Goal: Task Accomplishment & Management: Manage account settings

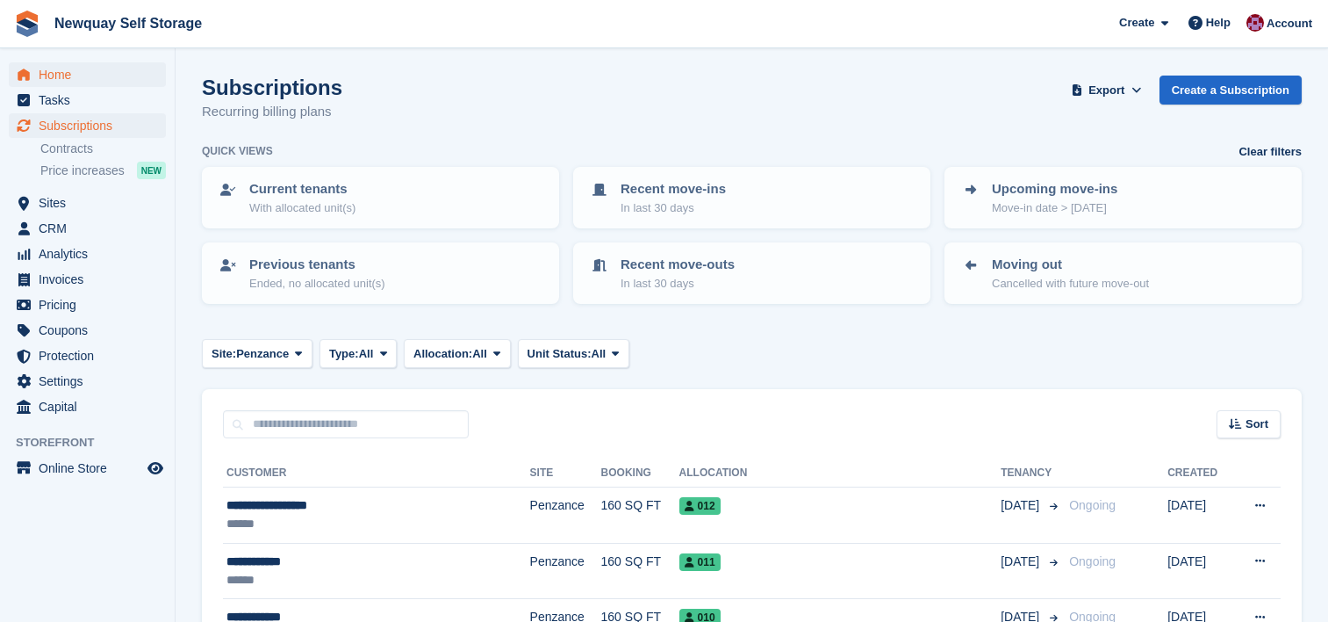
scroll to position [144, 0]
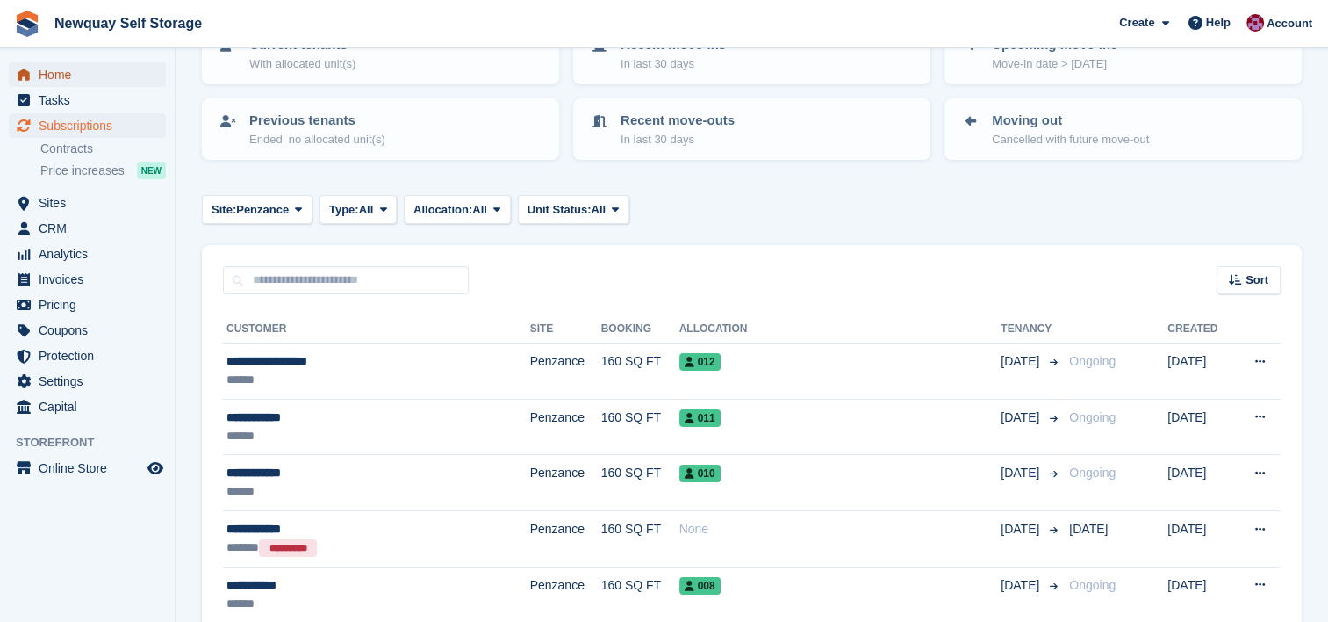
click at [72, 75] on span "Home" at bounding box center [91, 74] width 105 height 25
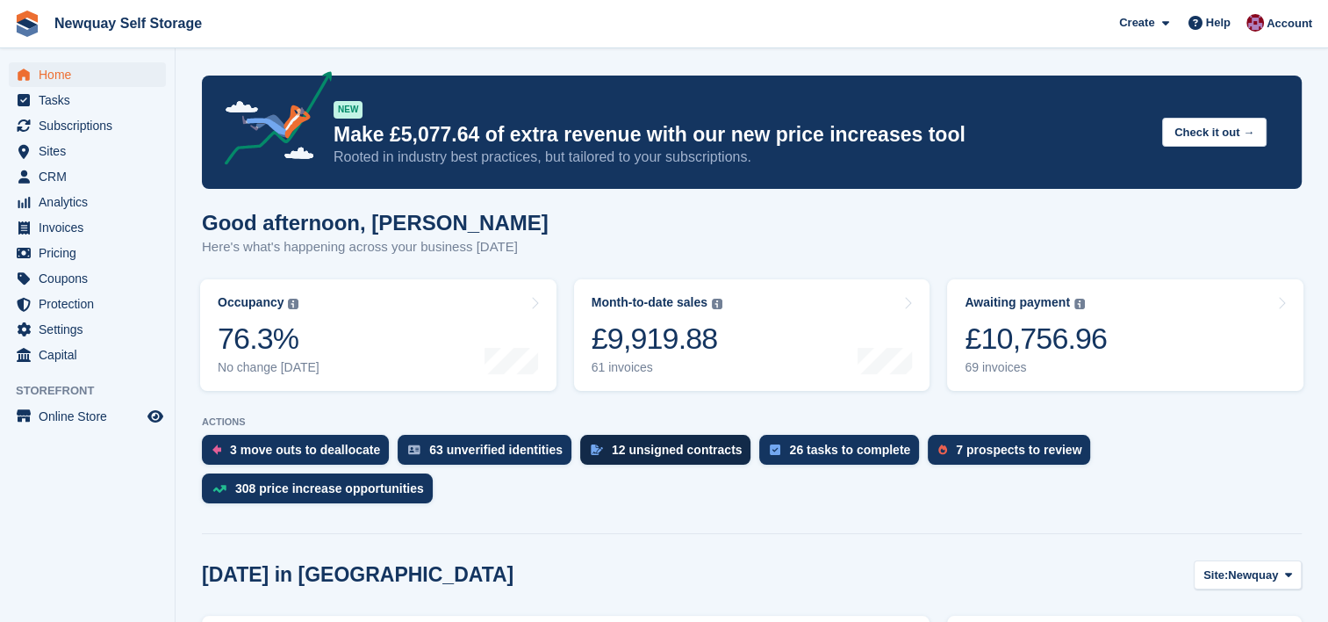
click at [674, 446] on div "12 unsigned contracts" at bounding box center [677, 449] width 131 height 14
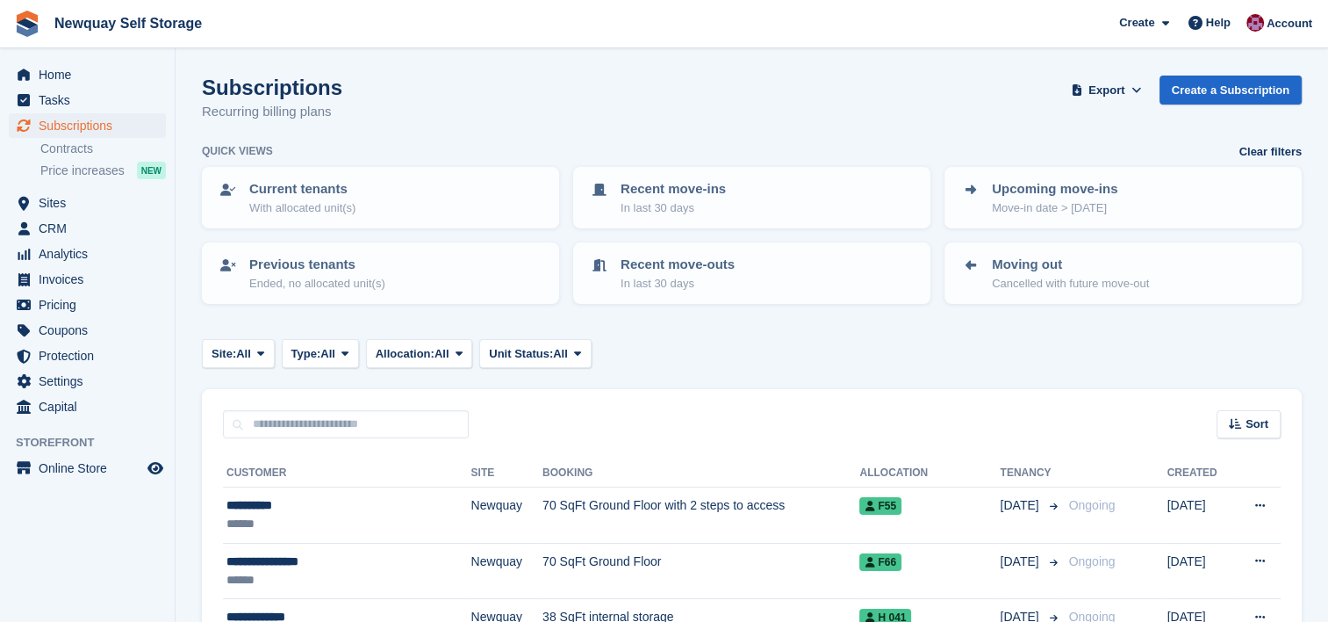
scroll to position [56, 0]
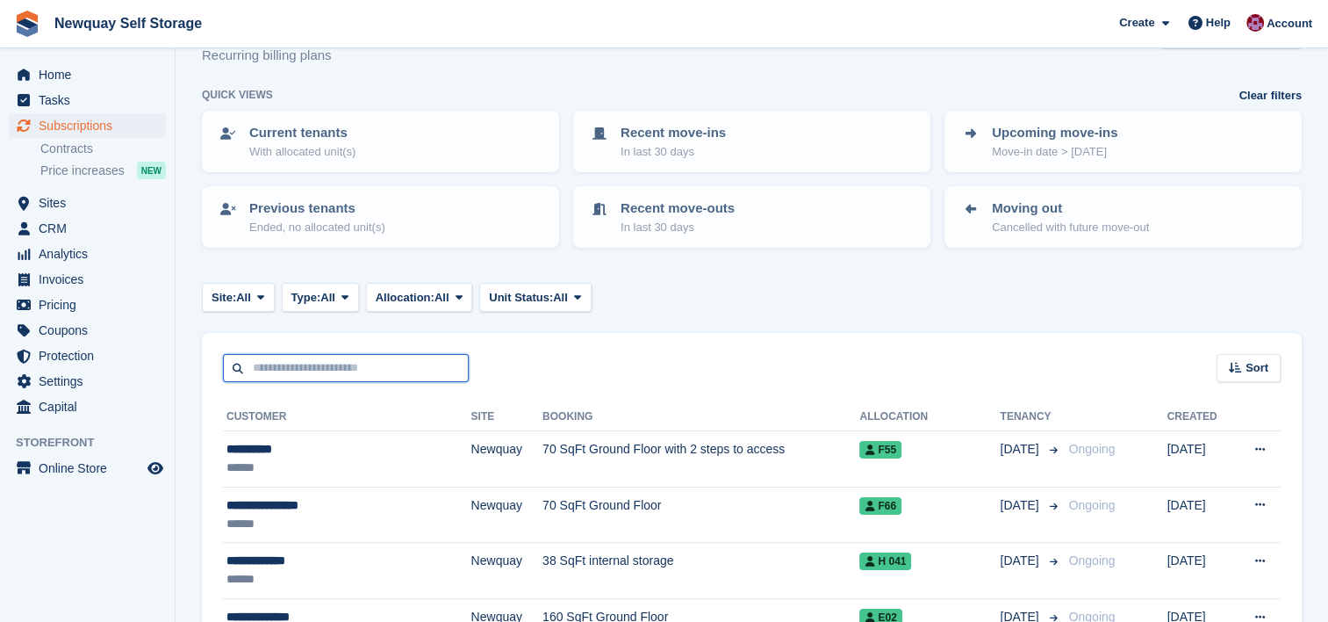
click at [362, 370] on input "text" at bounding box center [346, 368] width 246 height 29
type input "*****"
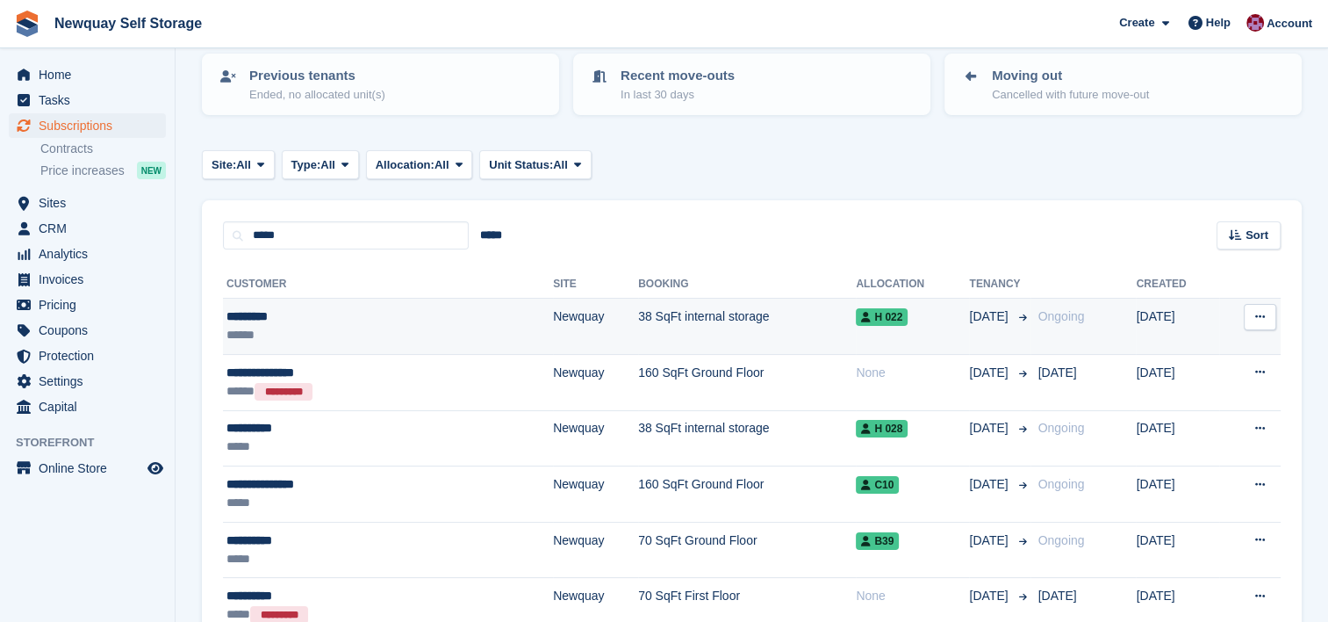
scroll to position [190, 0]
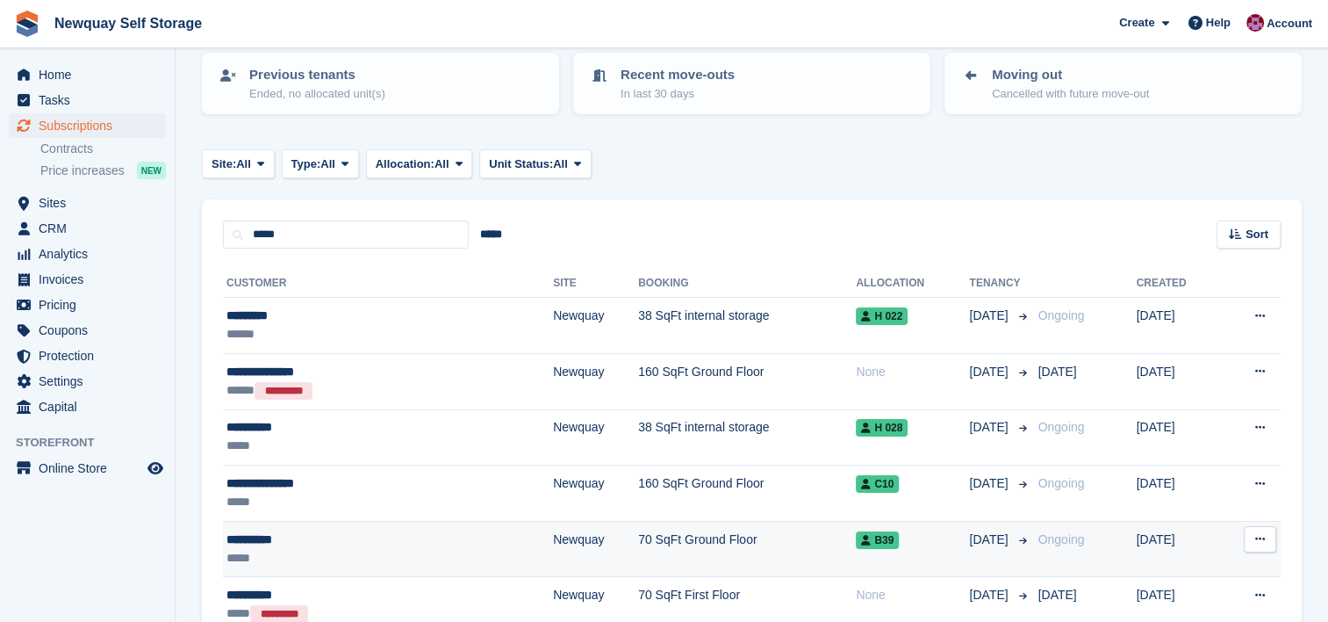
click at [356, 549] on div "*****" at bounding box center [323, 558] width 195 height 18
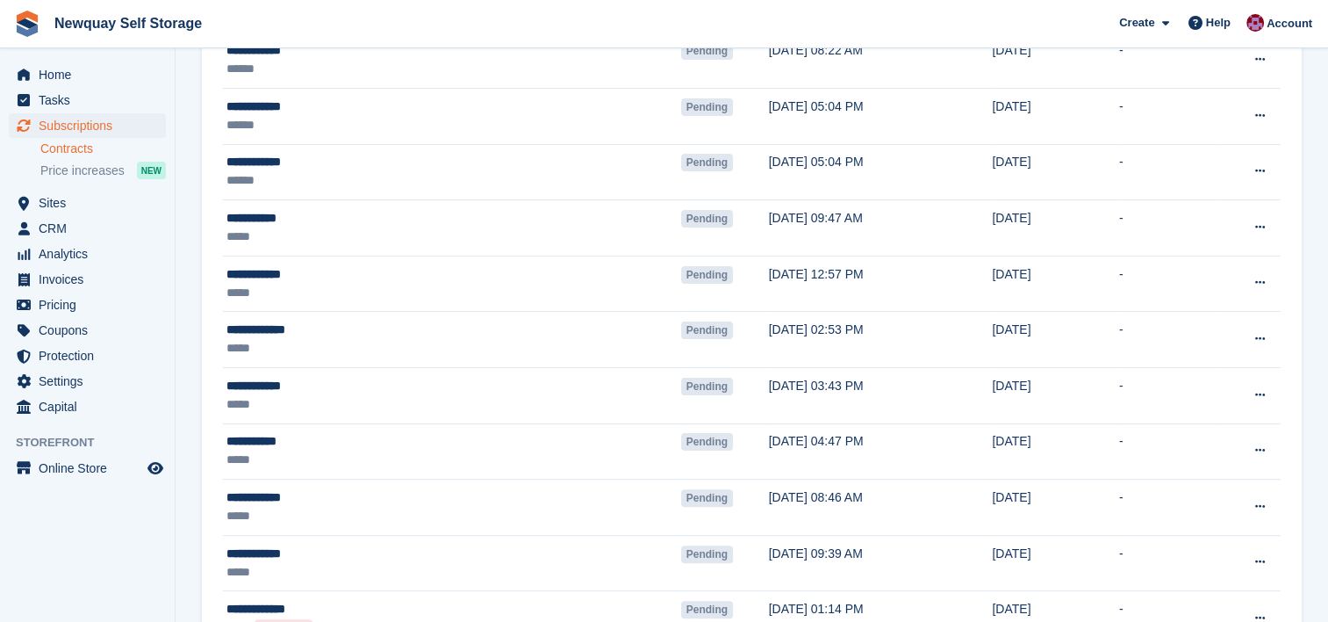
scroll to position [463, 0]
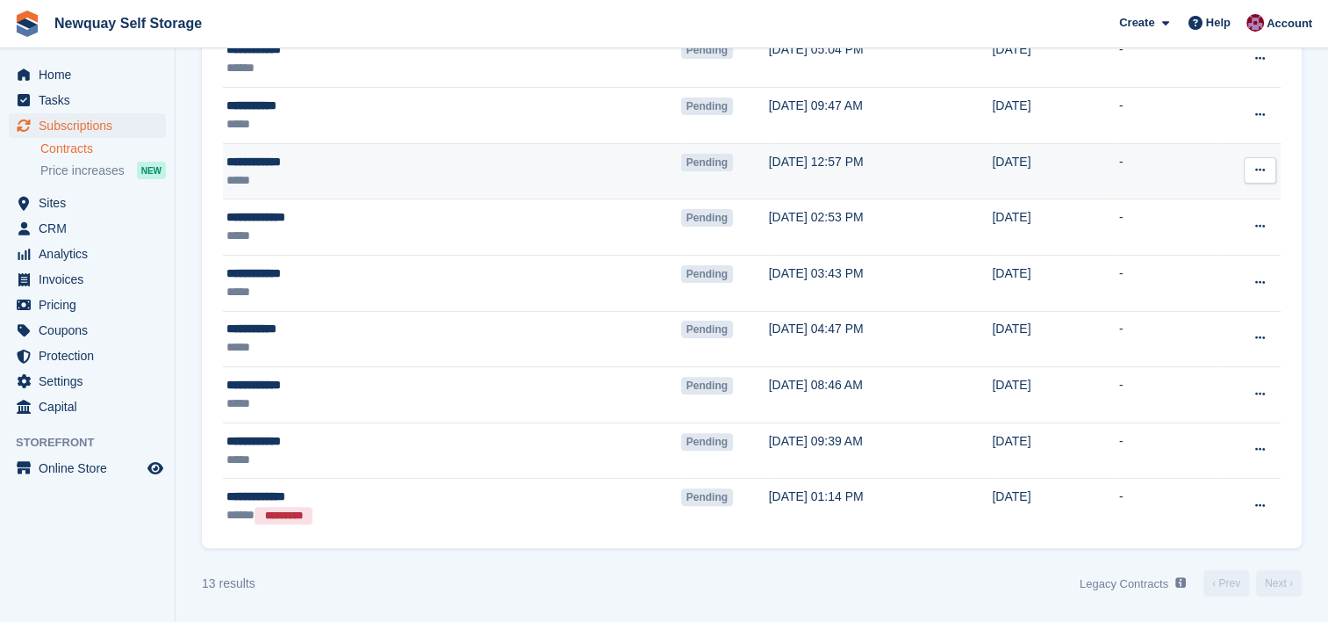
click at [388, 171] on div "*****" at bounding box center [360, 180] width 269 height 18
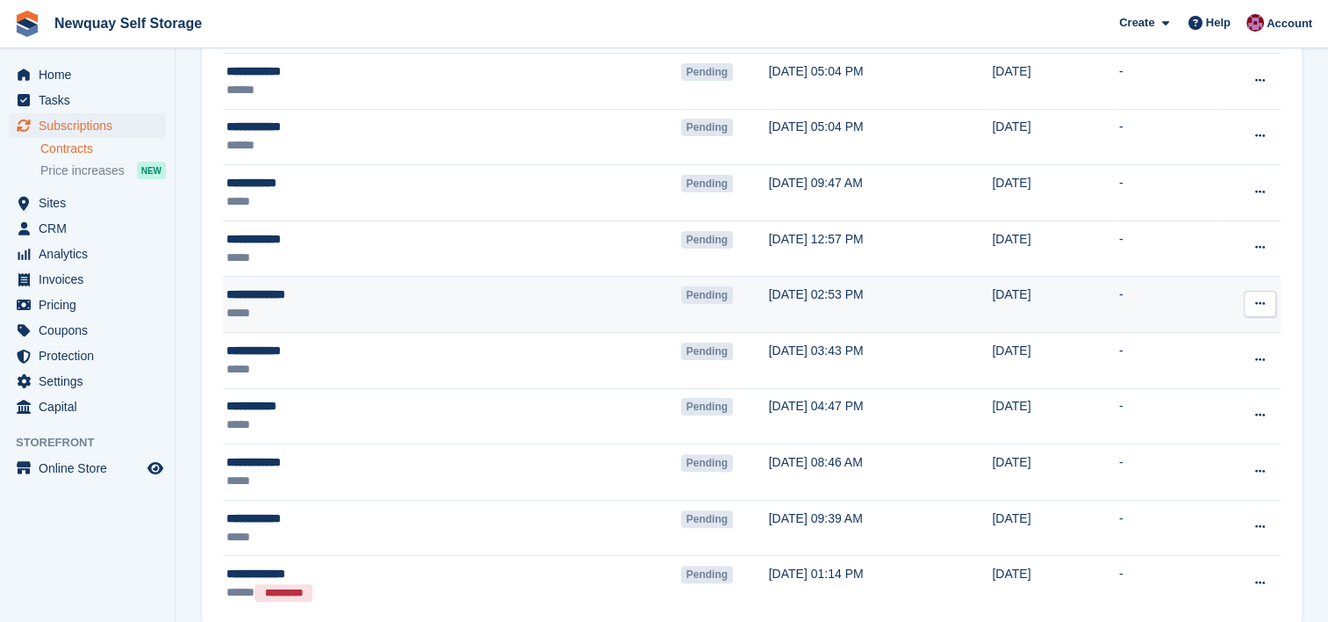
scroll to position [386, 0]
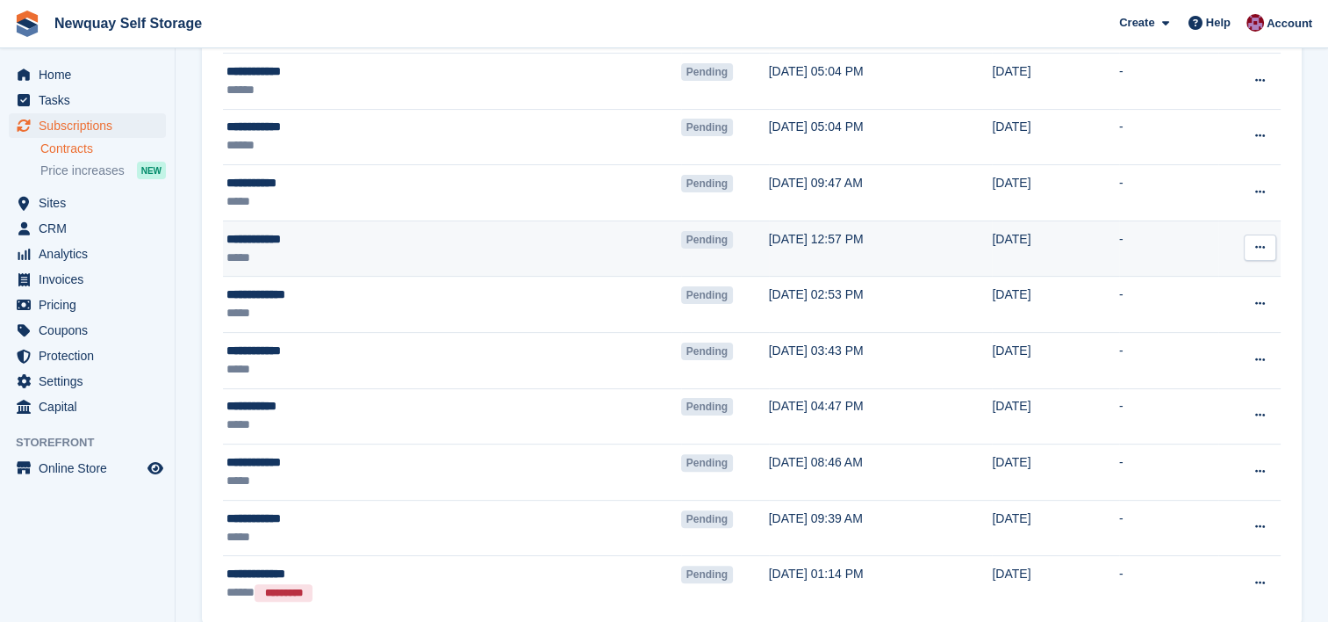
click at [1261, 248] on icon at bounding box center [1260, 246] width 10 height 11
click at [1173, 327] on p "Void contract" at bounding box center [1192, 327] width 153 height 23
click at [1177, 302] on p "View subscription" at bounding box center [1192, 304] width 153 height 23
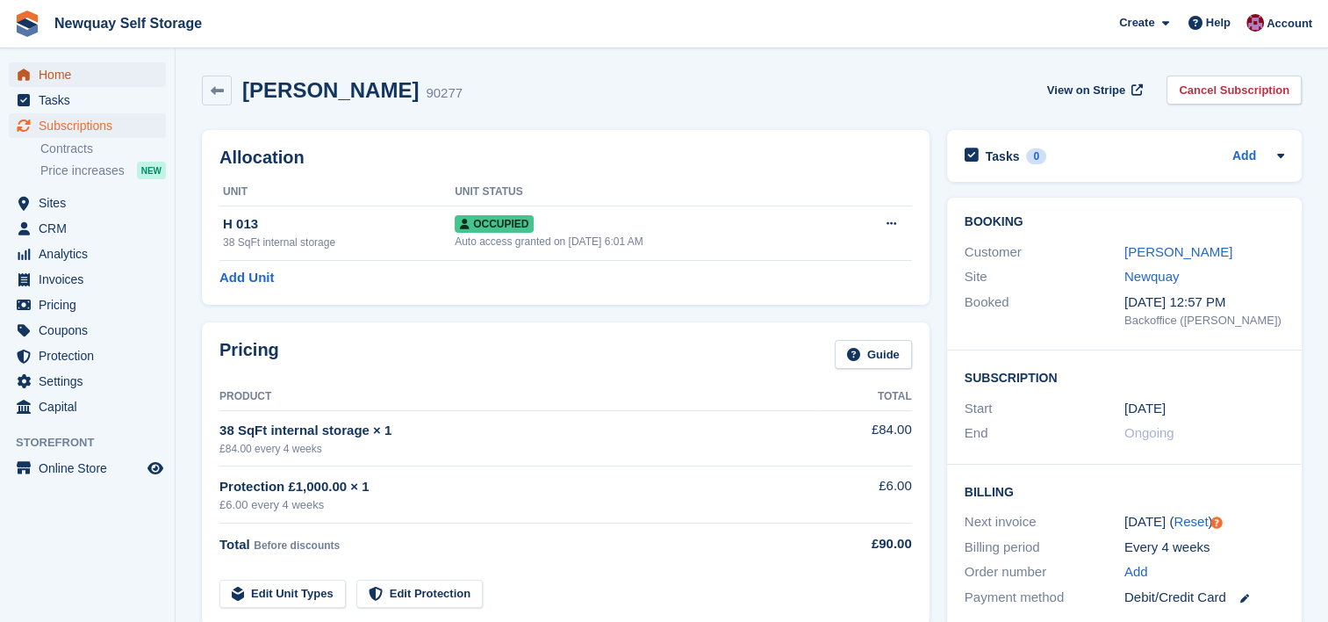
click at [61, 81] on span "Home" at bounding box center [91, 74] width 105 height 25
click at [1169, 251] on link "Nick White" at bounding box center [1178, 251] width 108 height 15
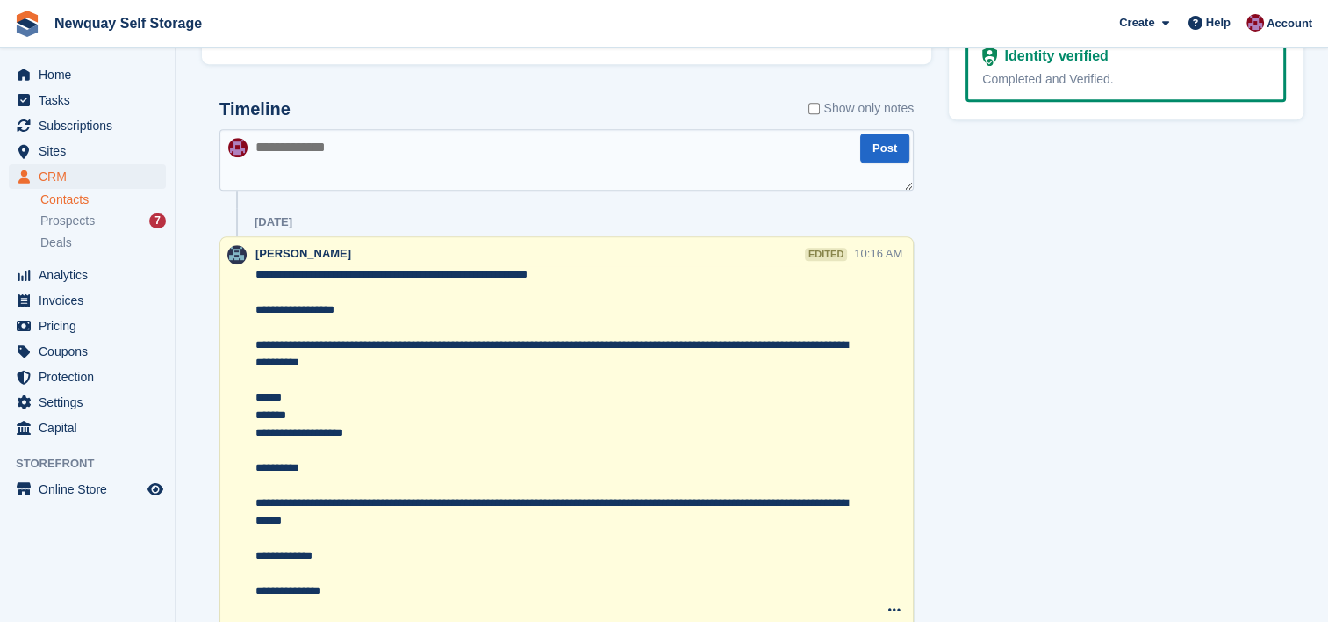
scroll to position [985, 0]
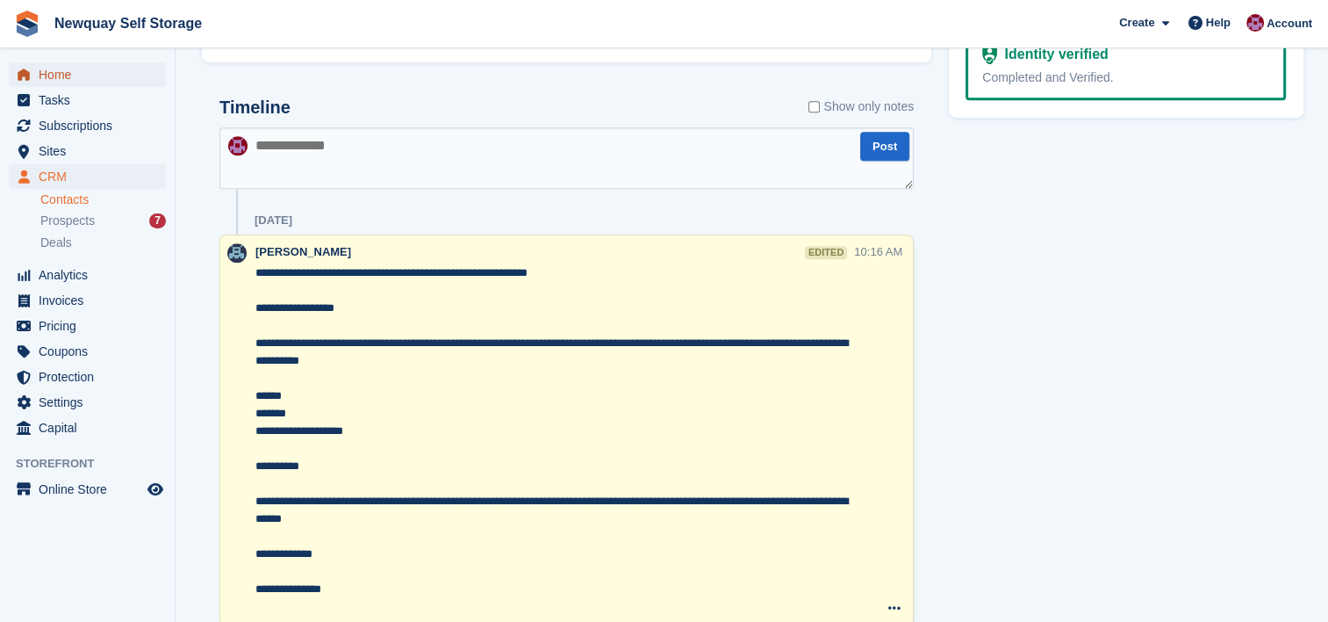
click at [64, 75] on span "Home" at bounding box center [91, 74] width 105 height 25
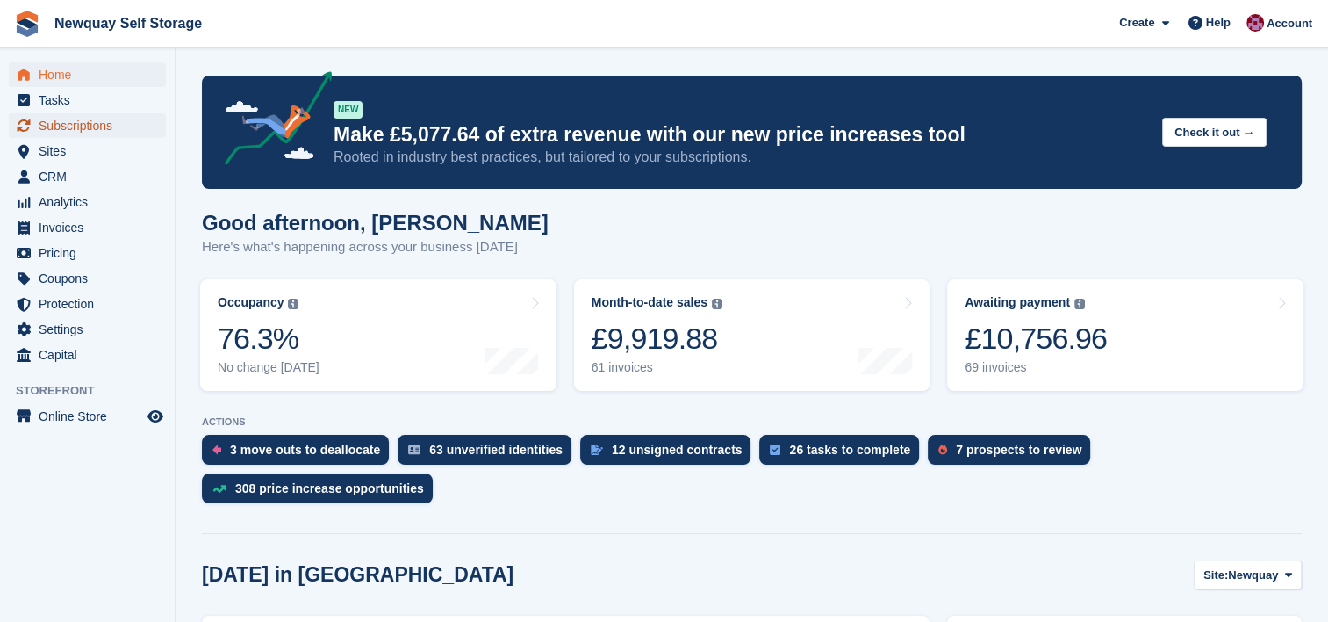
click at [102, 126] on span "Subscriptions" at bounding box center [91, 125] width 105 height 25
